Goal: Transaction & Acquisition: Purchase product/service

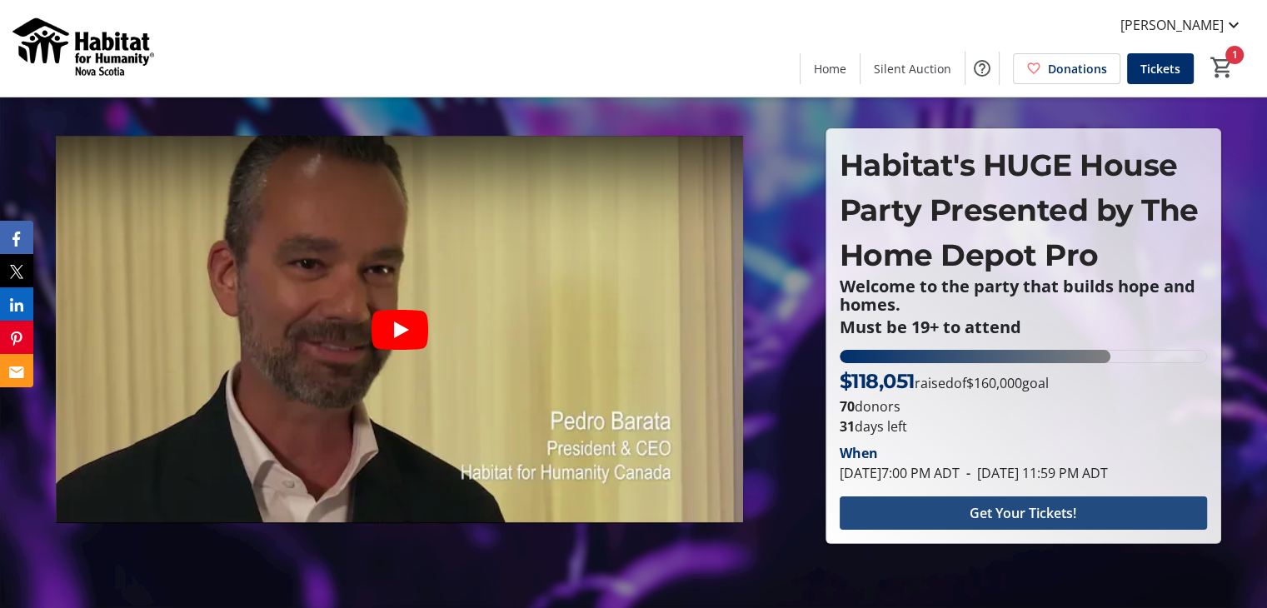
click at [994, 523] on span "Get Your Tickets!" at bounding box center [1022, 513] width 107 height 20
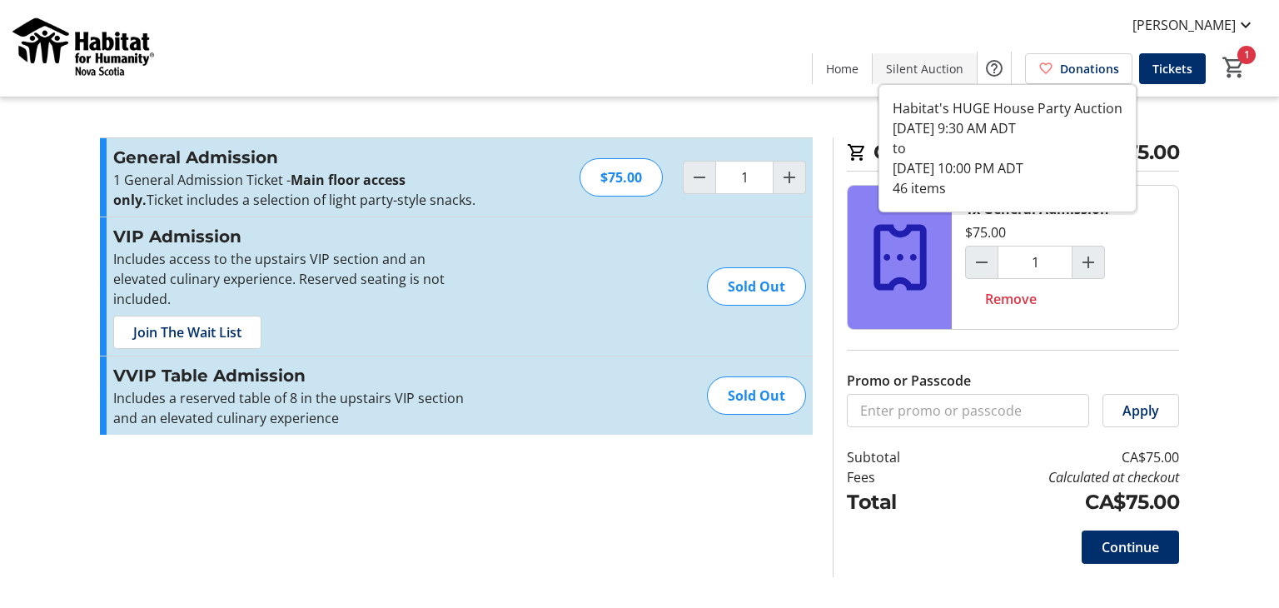
click at [931, 71] on span "Silent Auction" at bounding box center [924, 68] width 77 height 17
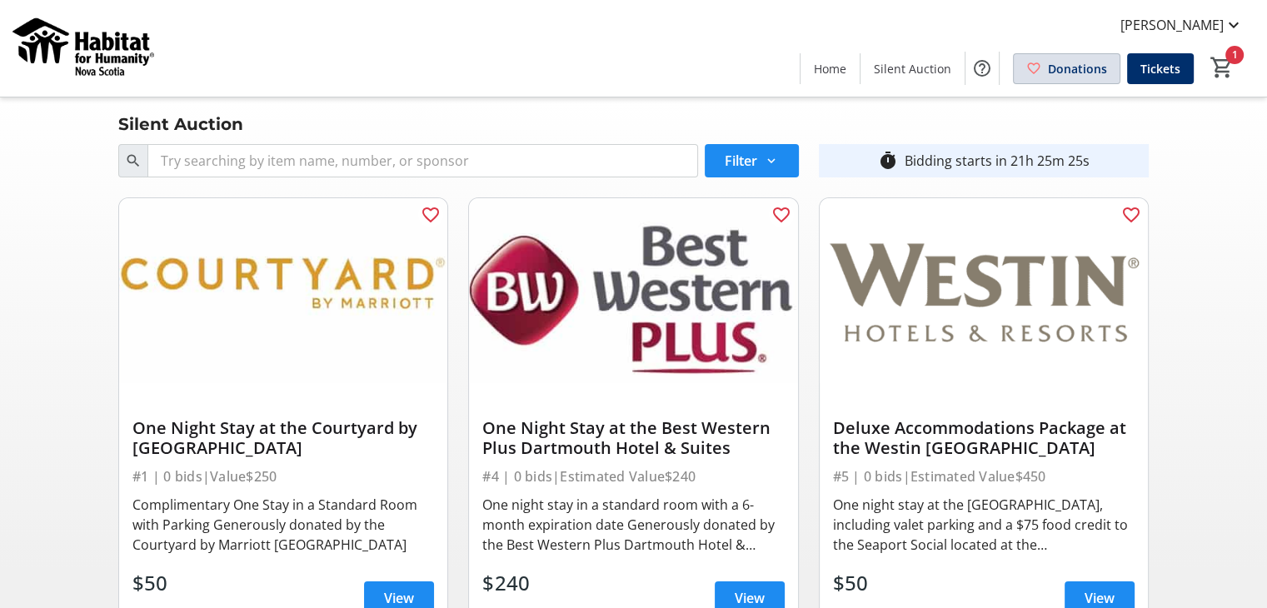
click at [1048, 61] on span at bounding box center [1067, 68] width 106 height 40
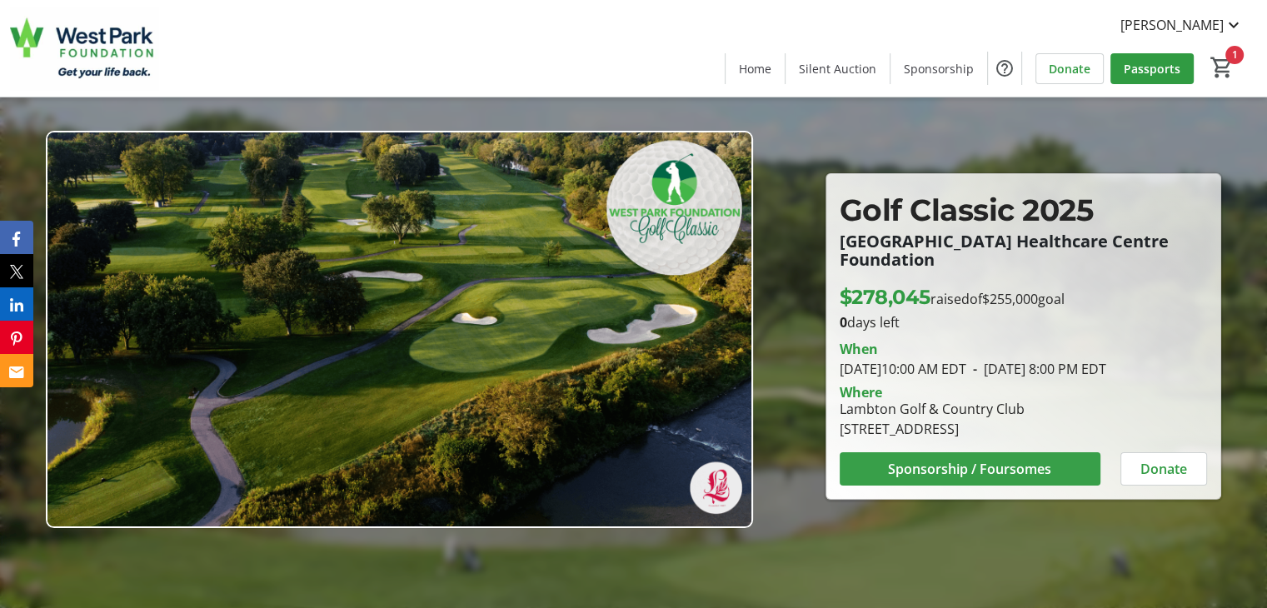
click at [932, 467] on span "Sponsorship / Foursomes" at bounding box center [969, 469] width 163 height 20
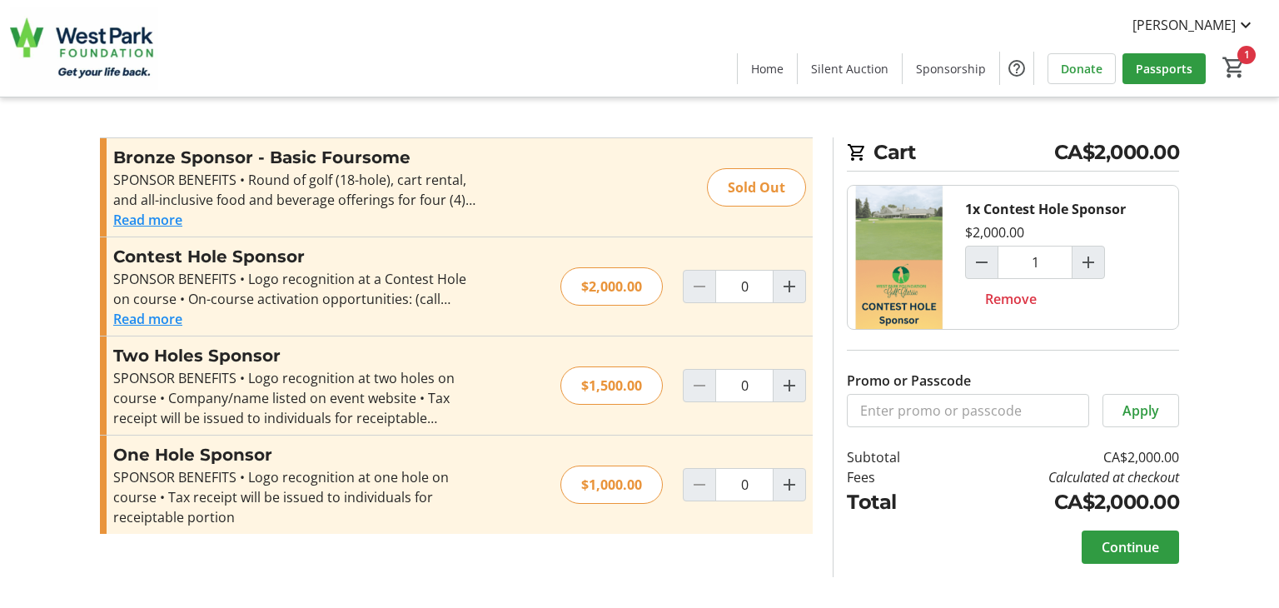
type input "1"
click at [1163, 69] on span "Passports" at bounding box center [1164, 68] width 57 height 17
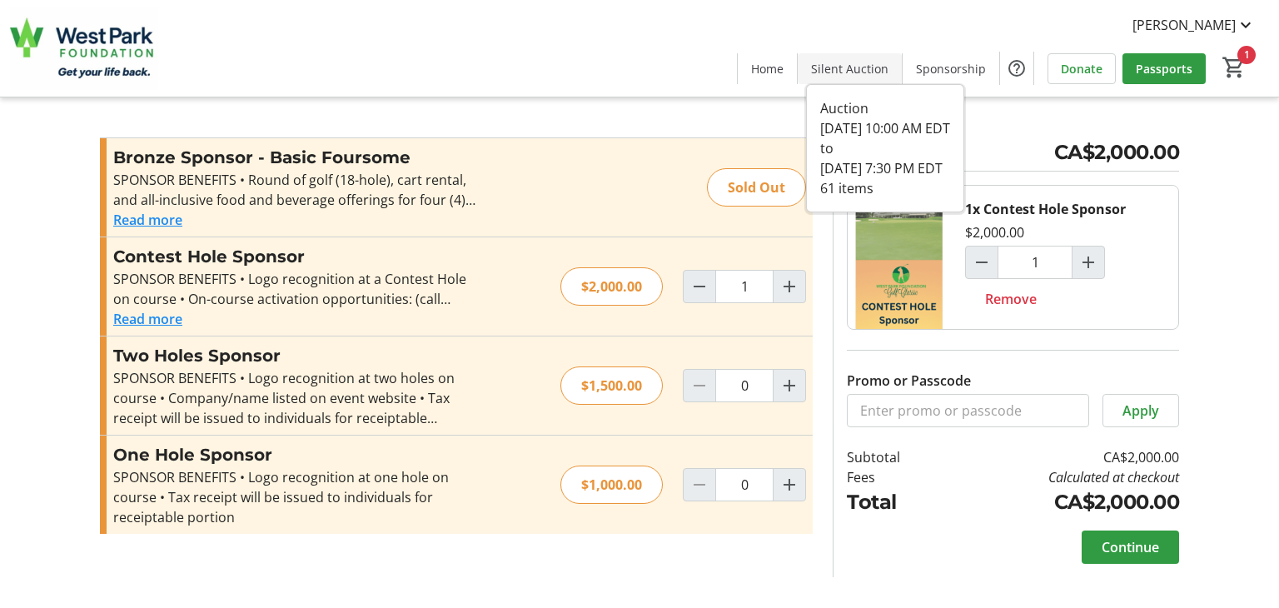
click at [819, 72] on span "Silent Auction" at bounding box center [849, 68] width 77 height 17
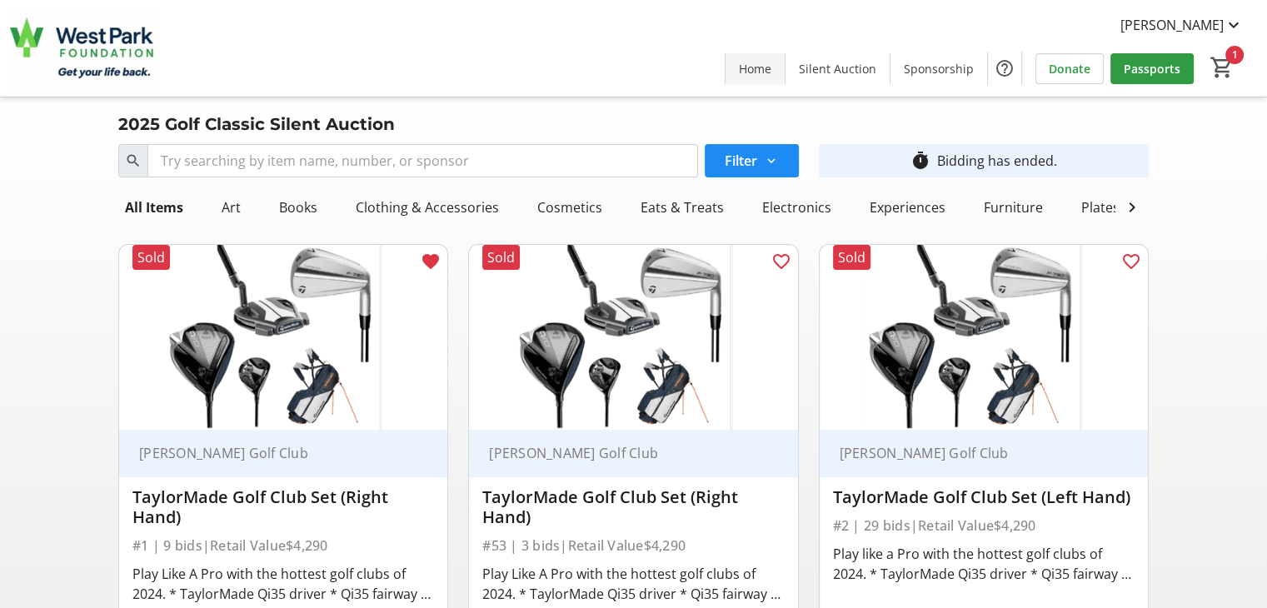
click at [769, 74] on span "Home" at bounding box center [755, 68] width 32 height 17
